Goal: Task Accomplishment & Management: Use online tool/utility

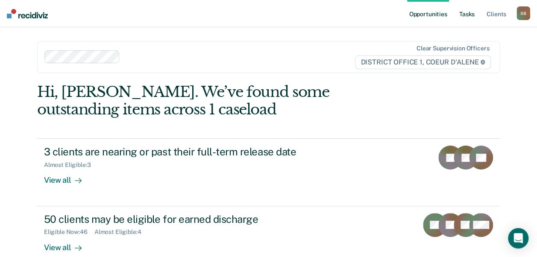
click at [466, 14] on link "Tasks" at bounding box center [467, 13] width 19 height 27
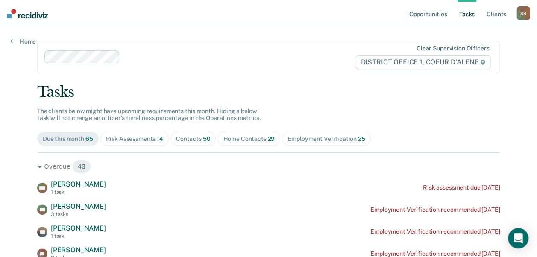
click at [193, 137] on div "Contacts 50" at bounding box center [193, 138] width 35 height 7
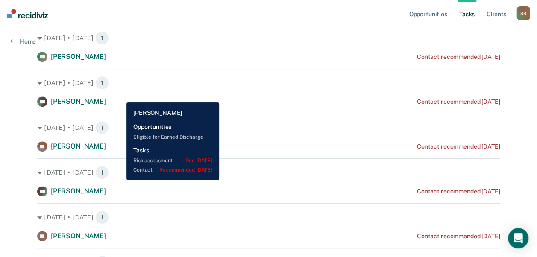
scroll to position [129, 0]
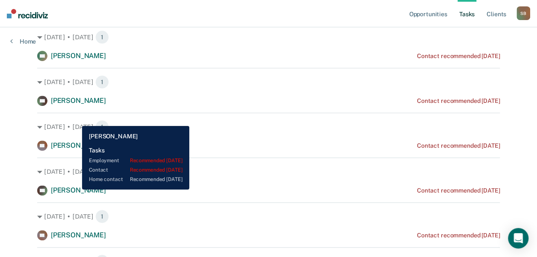
click at [76, 190] on span "[PERSON_NAME]" at bounding box center [78, 190] width 55 height 8
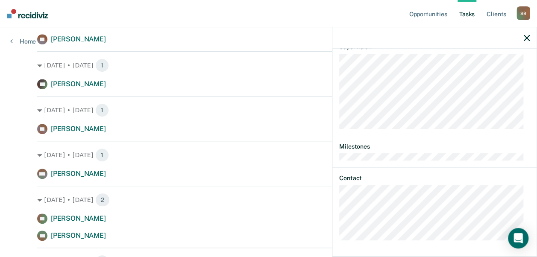
scroll to position [237, 0]
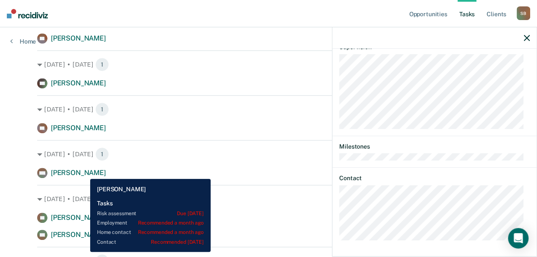
click at [84, 173] on span "[PERSON_NAME]" at bounding box center [78, 173] width 55 height 8
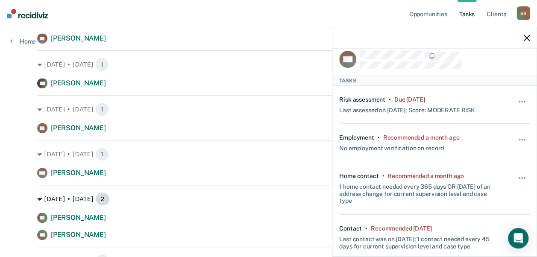
scroll to position [8, 0]
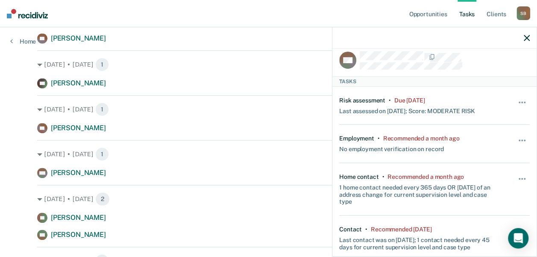
click at [529, 38] on icon "button" at bounding box center [527, 38] width 6 height 6
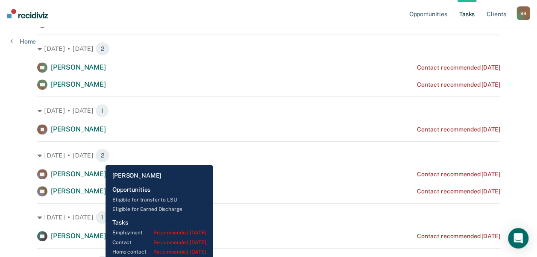
scroll to position [387, 0]
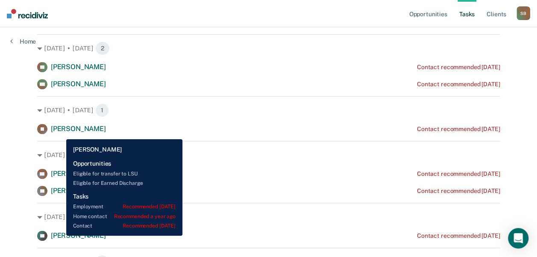
click at [60, 133] on div "JA Jared Ary" at bounding box center [71, 129] width 69 height 10
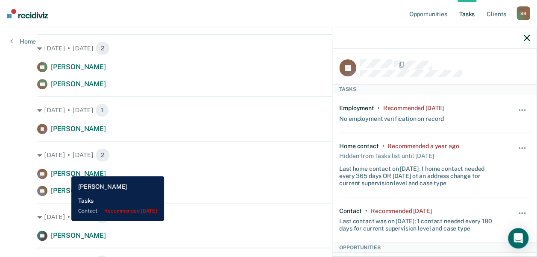
click at [65, 170] on span "[PERSON_NAME]" at bounding box center [78, 174] width 55 height 8
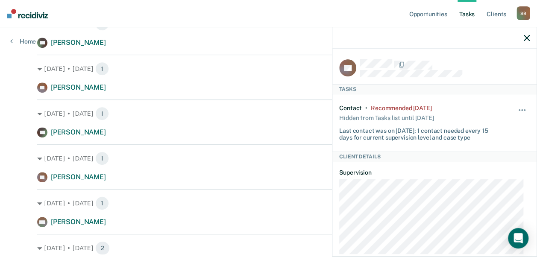
scroll to position [188, 0]
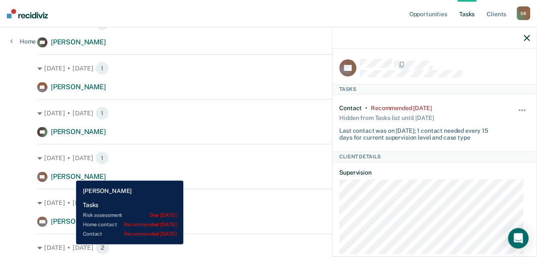
click at [70, 174] on span "[PERSON_NAME]" at bounding box center [78, 177] width 55 height 8
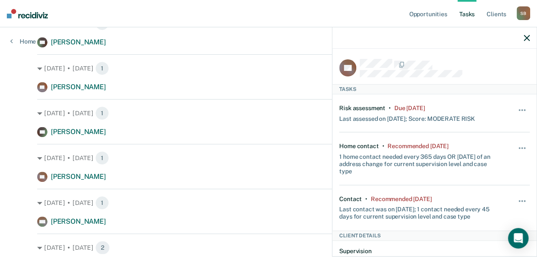
click at [526, 39] on icon "button" at bounding box center [527, 38] width 6 height 6
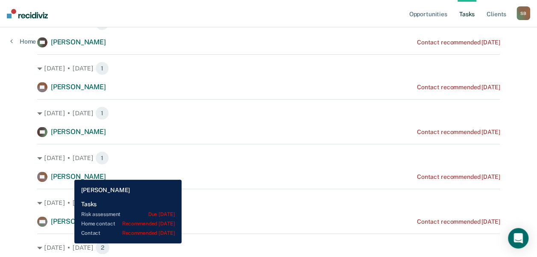
click at [68, 173] on span "[PERSON_NAME]" at bounding box center [78, 177] width 55 height 8
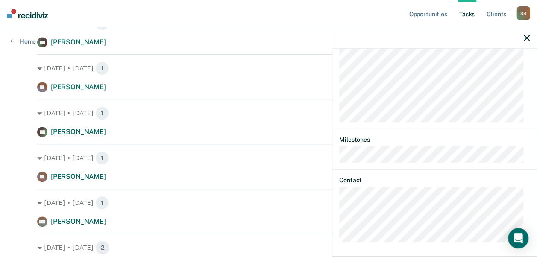
scroll to position [213, 0]
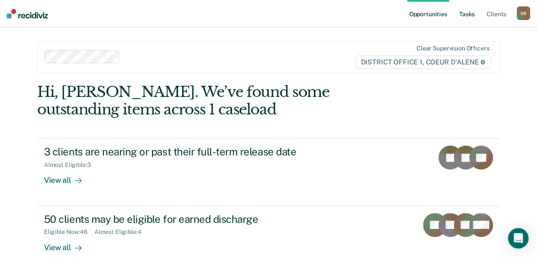
click at [471, 11] on link "Tasks" at bounding box center [467, 13] width 19 height 27
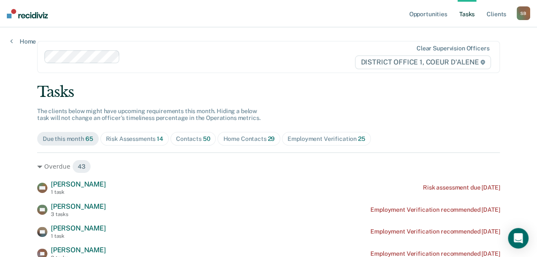
click at [196, 138] on div "Contacts 50" at bounding box center [193, 138] width 35 height 7
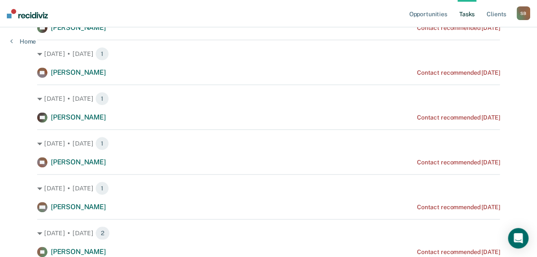
scroll to position [209, 0]
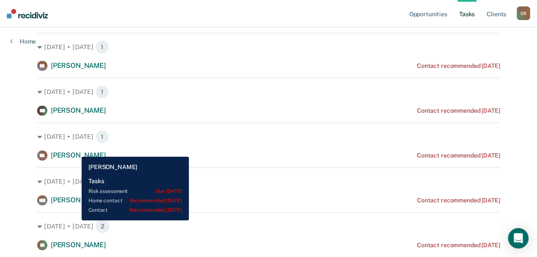
click at [75, 150] on div "KR [PERSON_NAME]" at bounding box center [71, 155] width 69 height 10
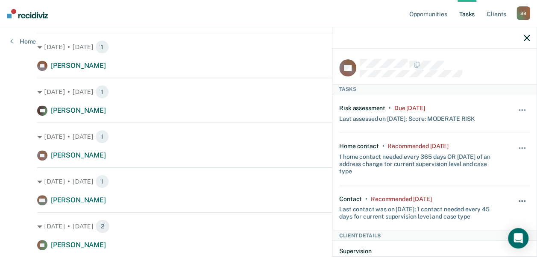
click at [516, 199] on button "button" at bounding box center [522, 206] width 15 height 14
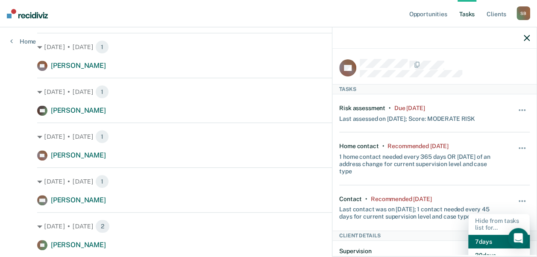
click at [486, 241] on button "7 days" at bounding box center [499, 242] width 62 height 14
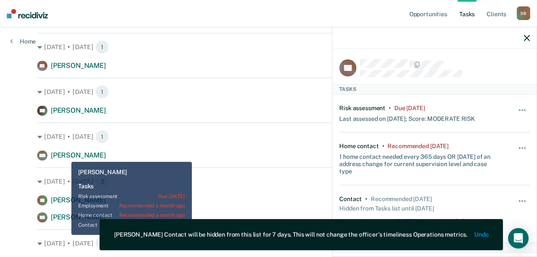
click at [66, 153] on span "[PERSON_NAME]" at bounding box center [78, 155] width 55 height 8
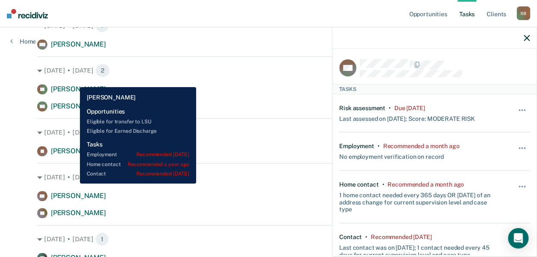
scroll to position [320, 0]
